Goal: Find specific page/section: Find specific page/section

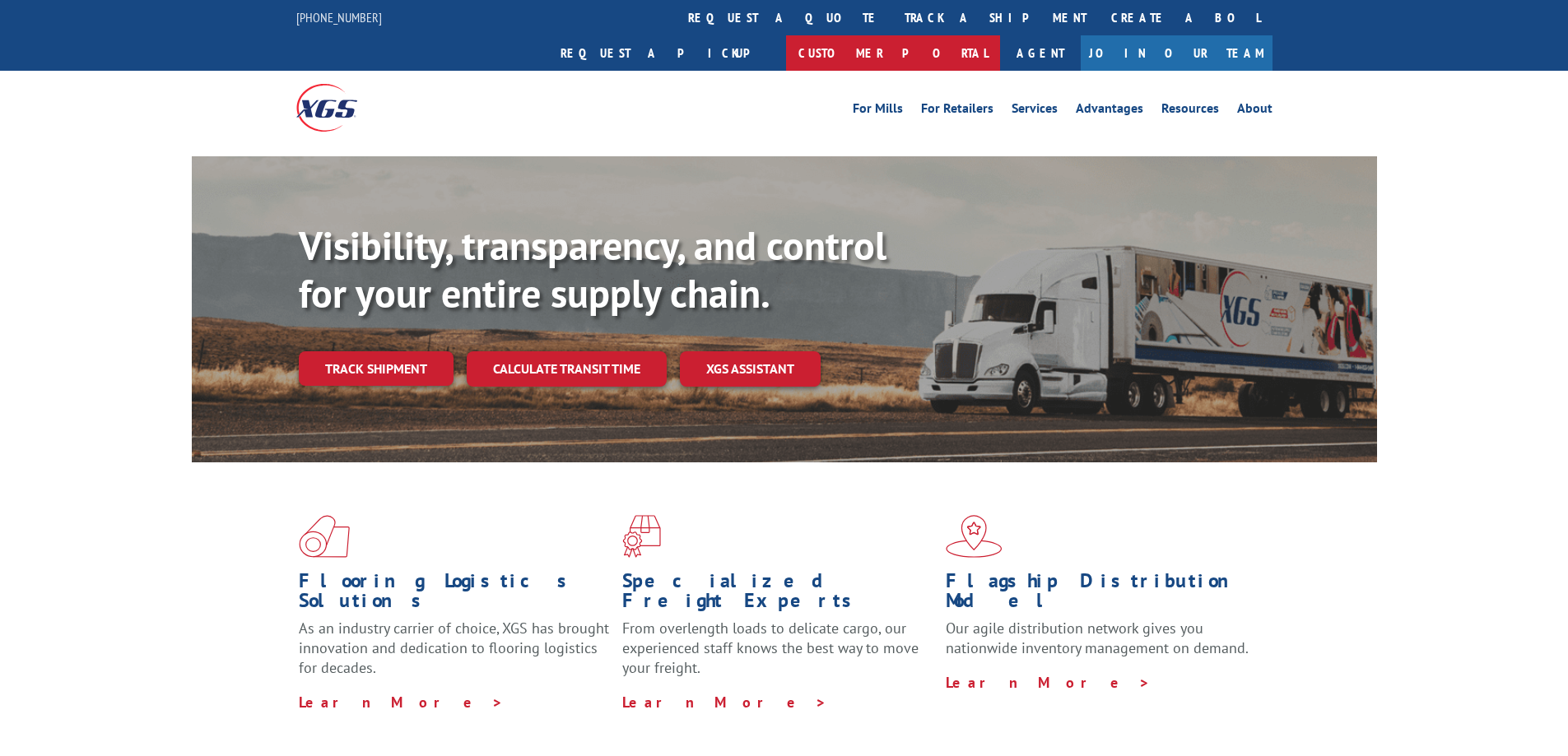
click at [1000, 36] on link "Customer Portal" at bounding box center [893, 53] width 214 height 36
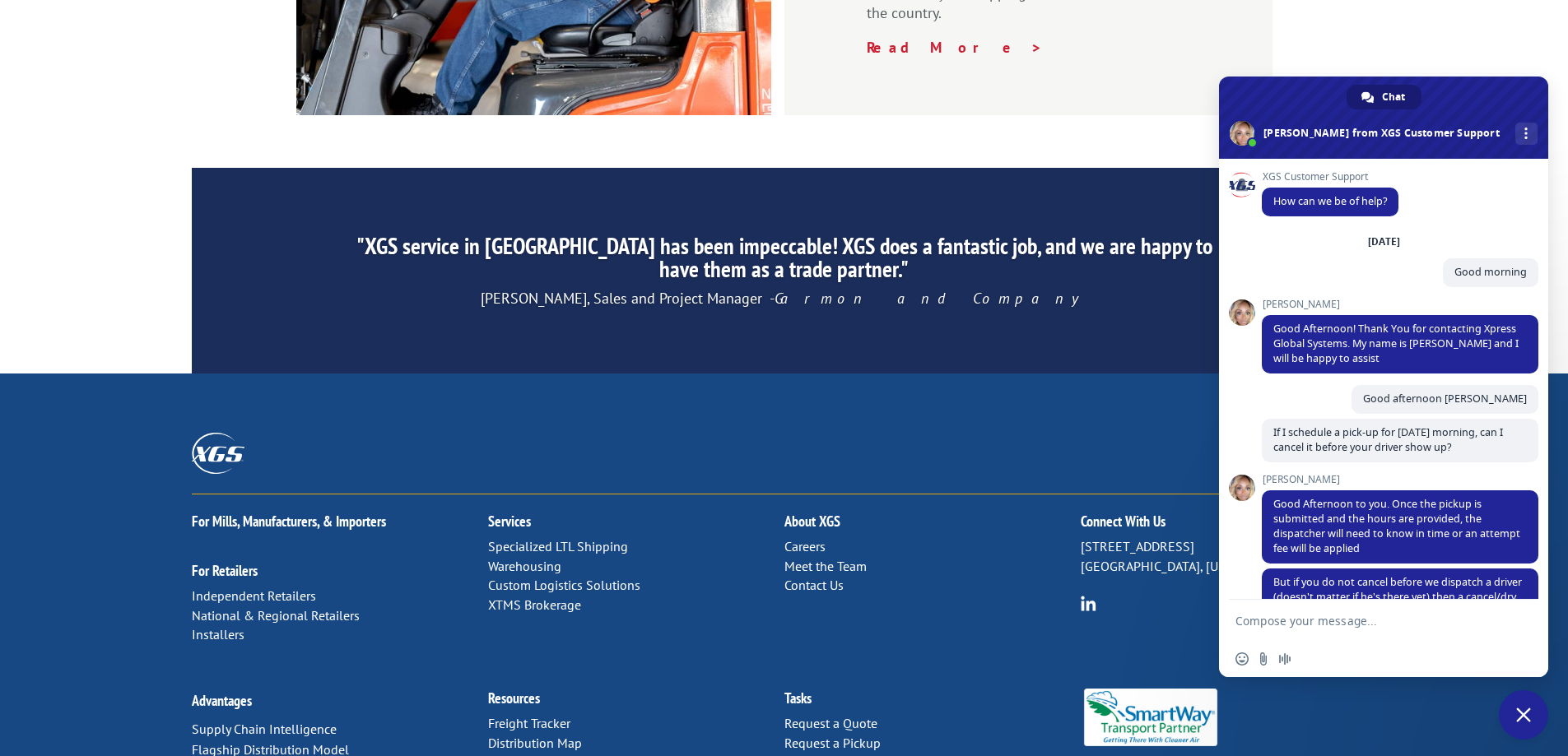
scroll to position [1112, 0]
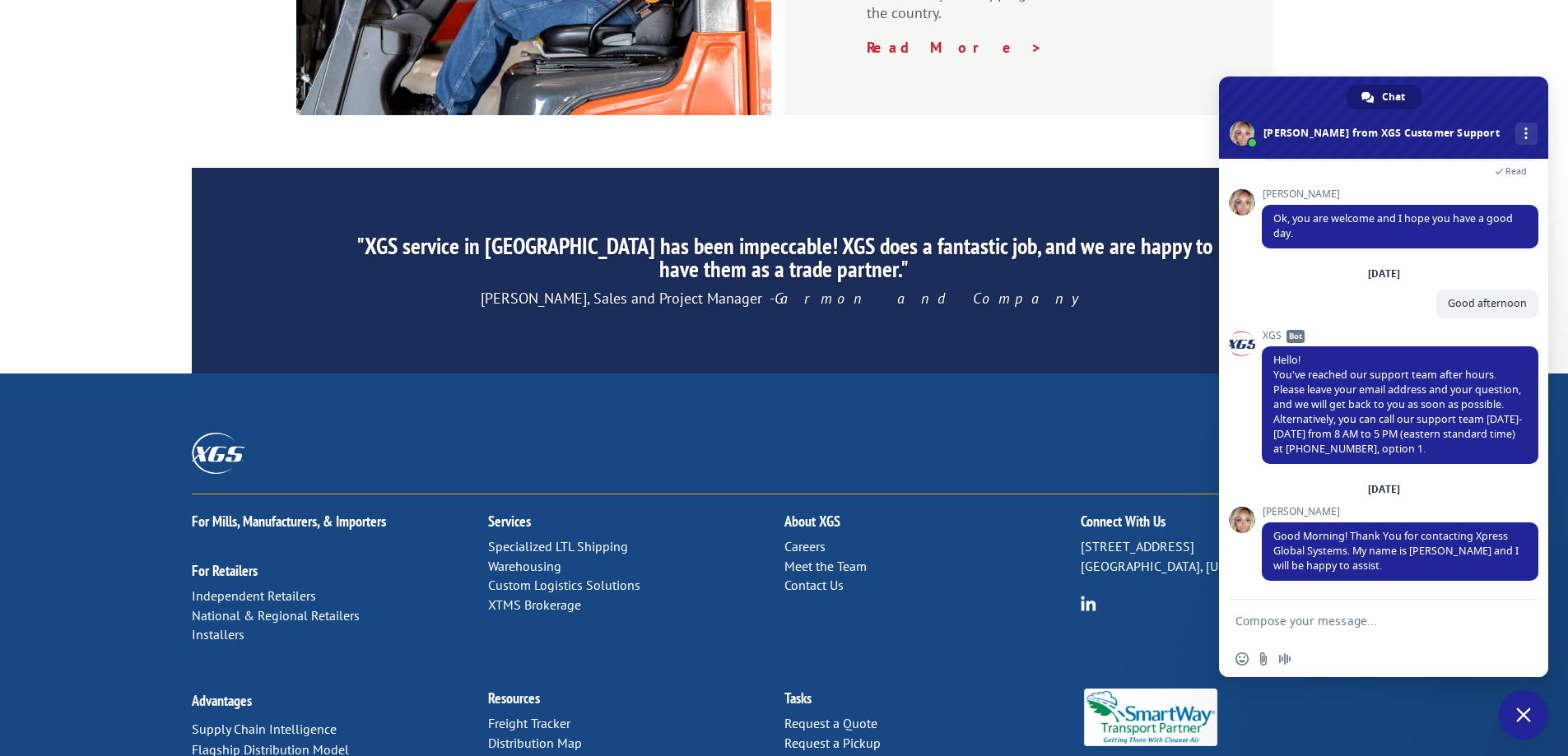
click at [555, 735] on link "Distribution Map" at bounding box center [535, 742] width 94 height 16
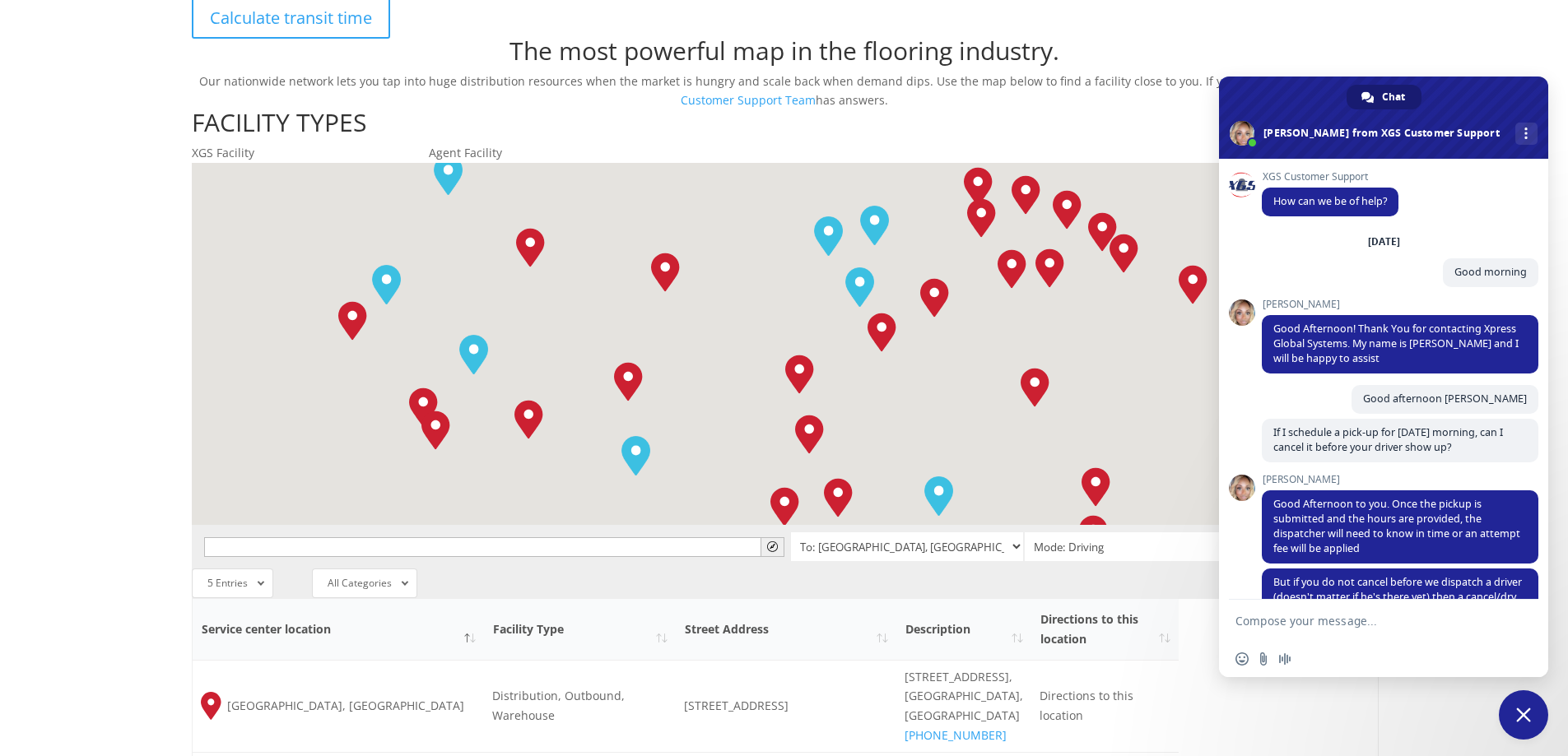
scroll to position [1112, 0]
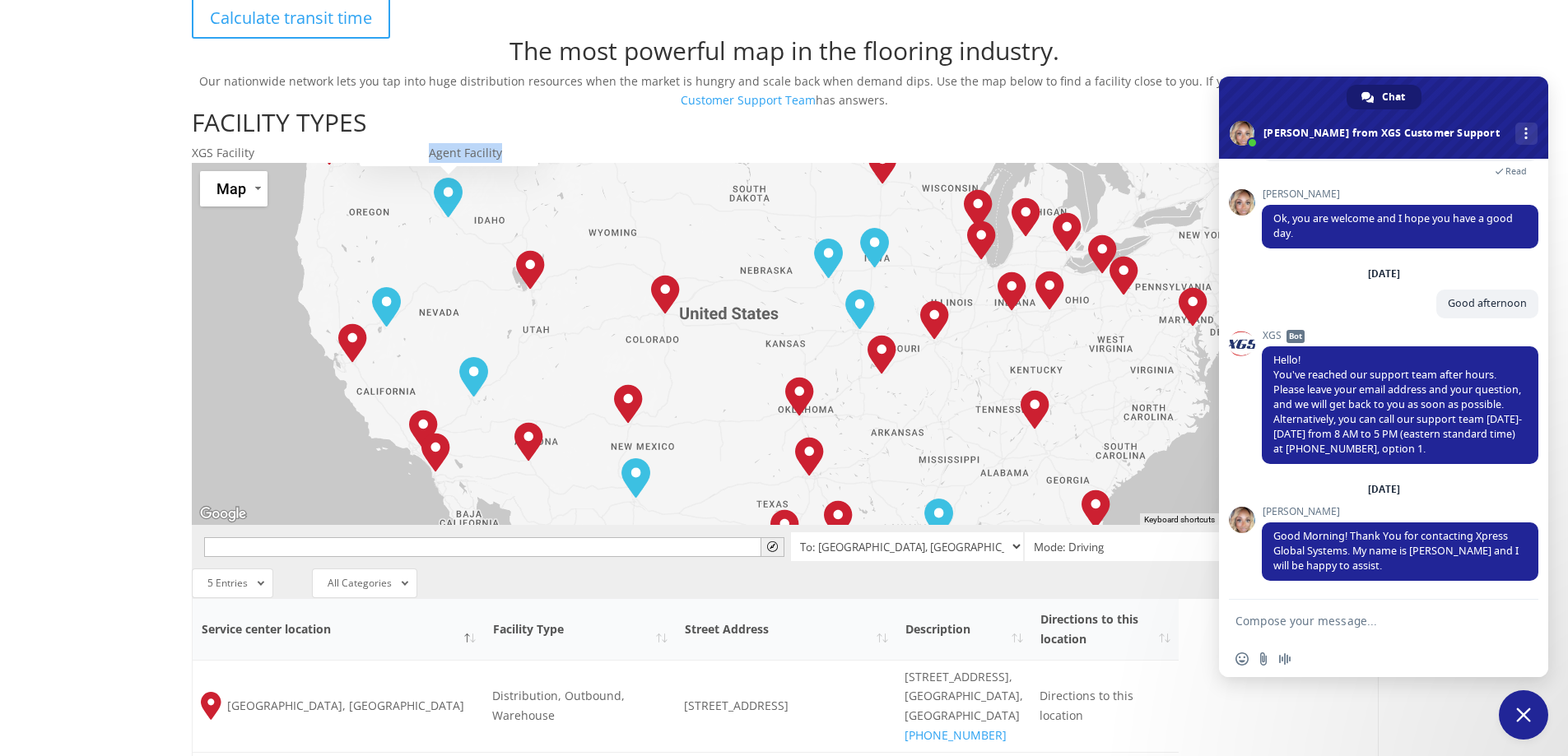
drag, startPoint x: 678, startPoint y: 190, endPoint x: 574, endPoint y: 192, distance: 104.0
click at [574, 163] on div "Agent Facility" at bounding box center [547, 153] width 237 height 20
